Goal: Obtain resource: Obtain resource

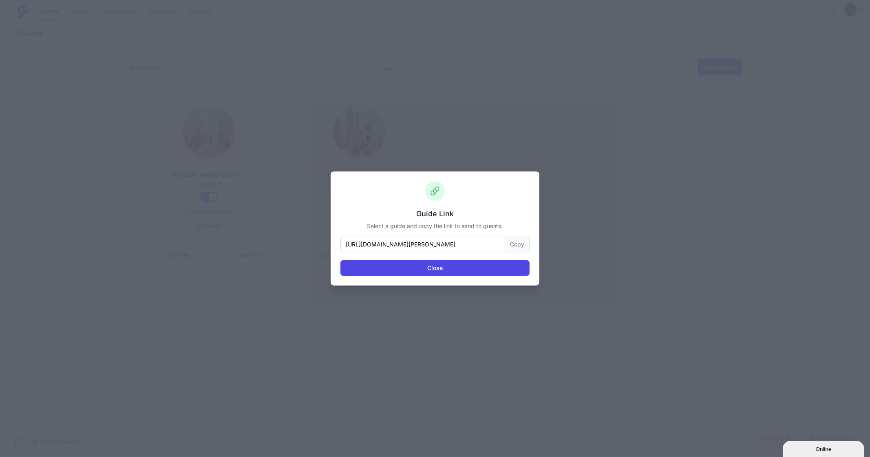
click at [452, 276] on div "Guide Link Select a guide and copy the link to send to guests. [URL][DOMAIN_NAM…" at bounding box center [435, 229] width 209 height 114
click at [452, 271] on button "Close" at bounding box center [434, 268] width 189 height 15
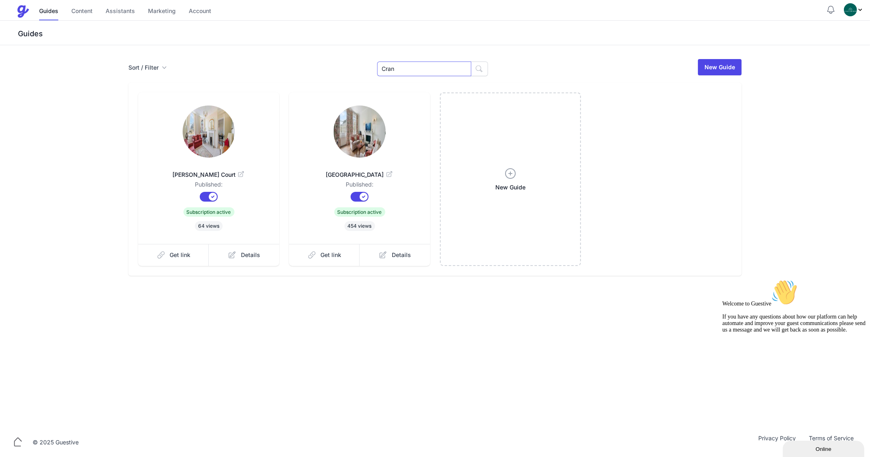
click at [408, 69] on input "Cran" at bounding box center [424, 69] width 94 height 15
type input "Oxb"
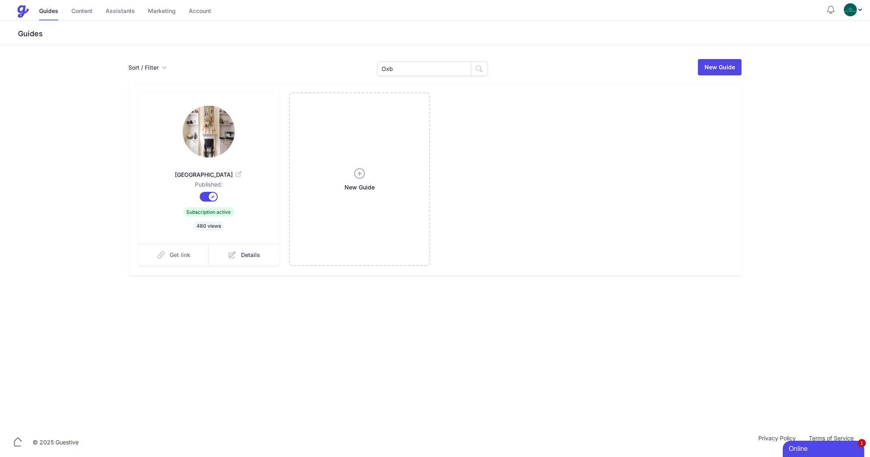
click at [179, 259] on link "Get link" at bounding box center [173, 255] width 71 height 22
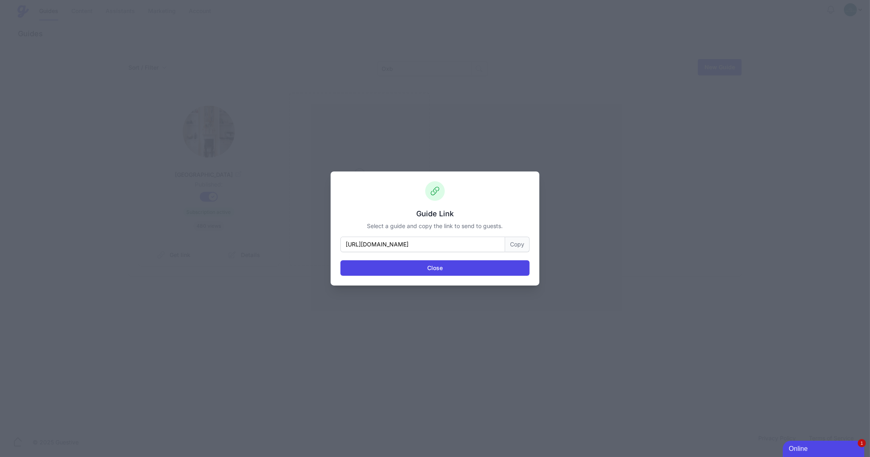
click at [536, 243] on div "Guide Link Select a guide and copy the link to send to guests. [URL][DOMAIN_NAM…" at bounding box center [435, 229] width 209 height 114
click at [516, 243] on button "Copy" at bounding box center [517, 244] width 24 height 15
